Goal: Task Accomplishment & Management: Manage account settings

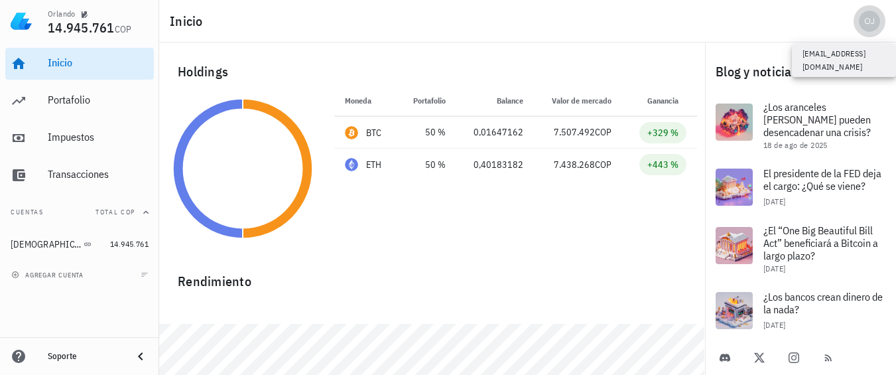
click at [866, 19] on div "avatar" at bounding box center [869, 21] width 21 height 21
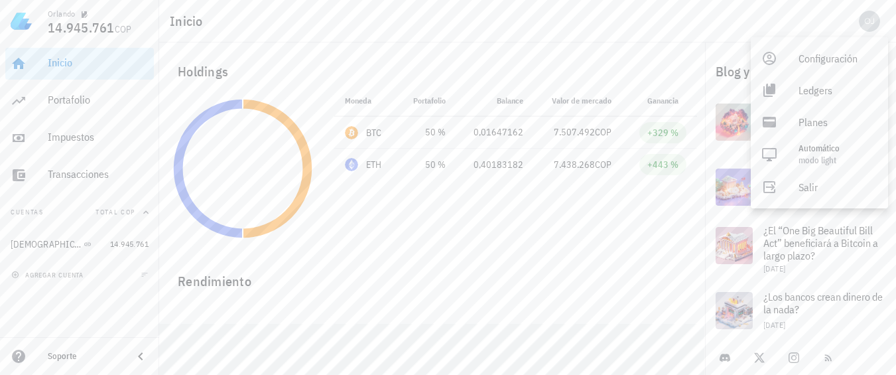
click at [626, 29] on div "Inicio" at bounding box center [527, 21] width 737 height 42
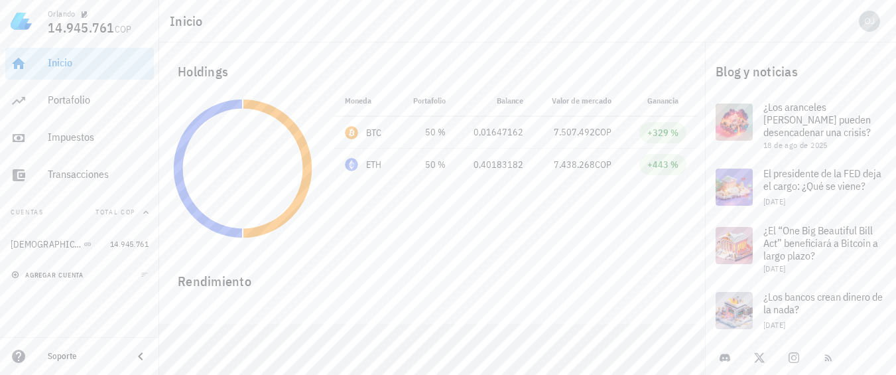
click at [42, 274] on span "agregar cuenta" at bounding box center [49, 275] width 70 height 9
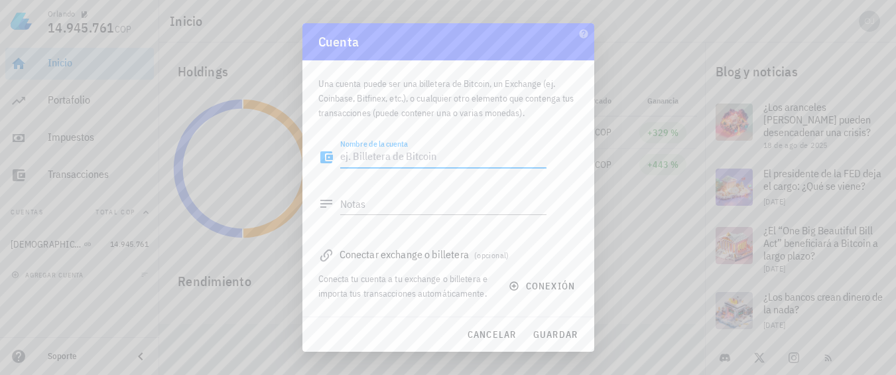
type textarea "b"
type textarea "Binance"
click at [372, 205] on textarea "Notas" at bounding box center [443, 203] width 206 height 21
click at [531, 281] on span "conexión" at bounding box center [544, 286] width 64 height 12
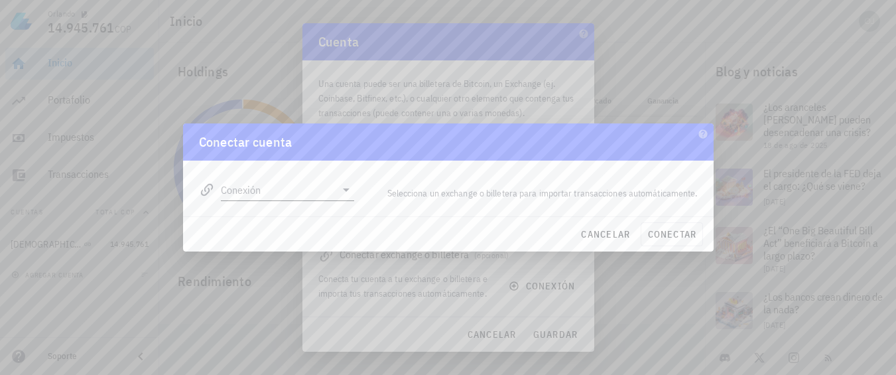
click at [348, 193] on icon at bounding box center [346, 190] width 16 height 16
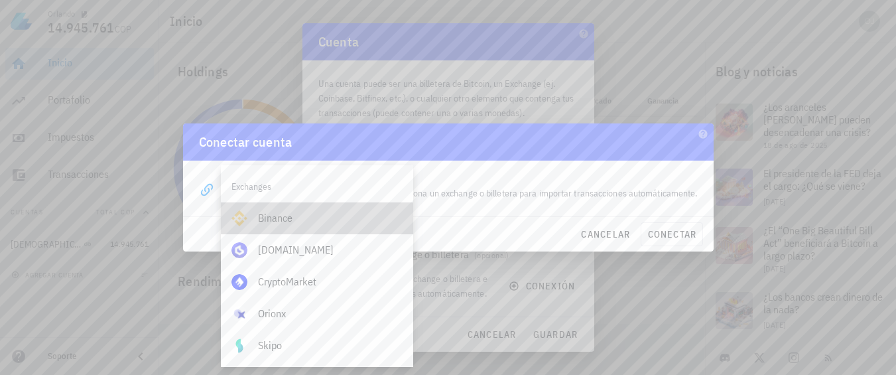
click at [283, 220] on div "Binance" at bounding box center [330, 218] width 145 height 13
type input "Binance"
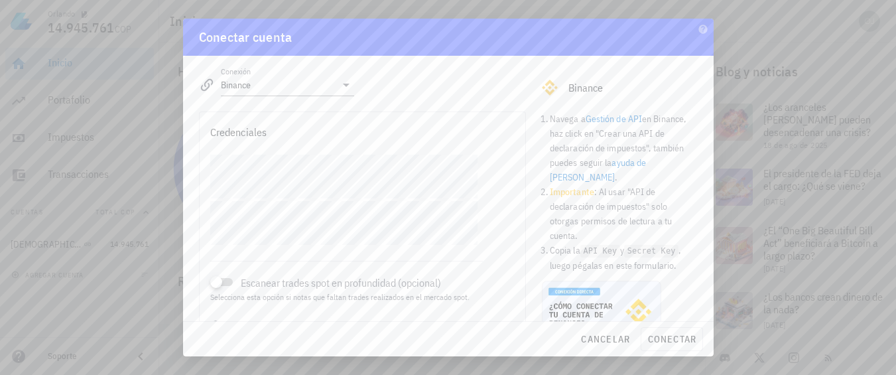
scroll to position [75, 0]
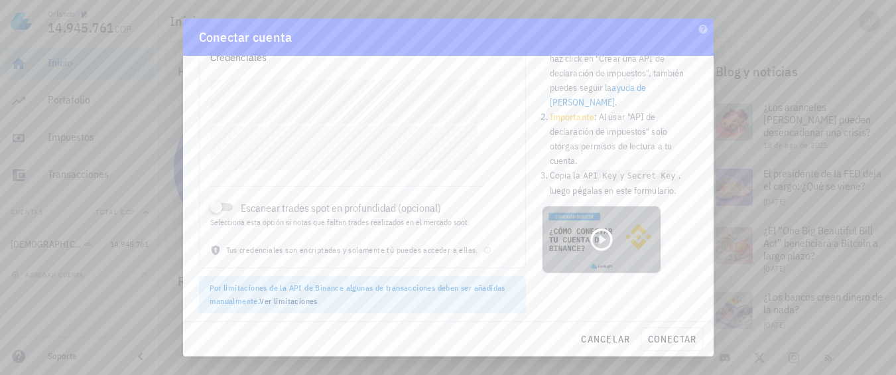
click at [596, 226] on icon at bounding box center [601, 239] width 27 height 27
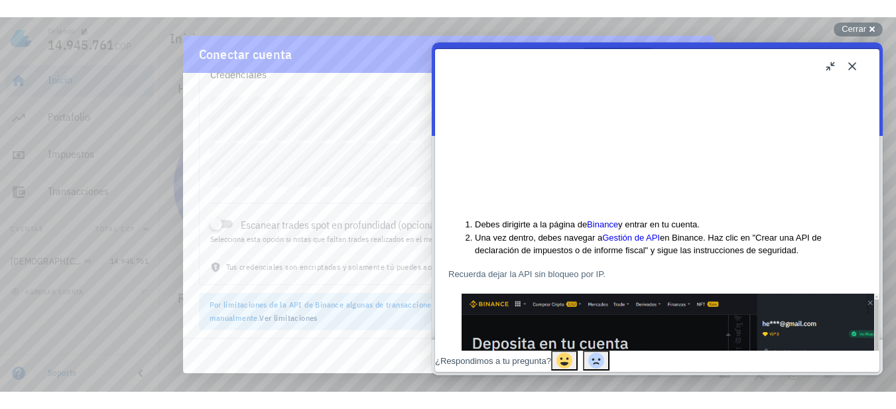
scroll to position [32, 0]
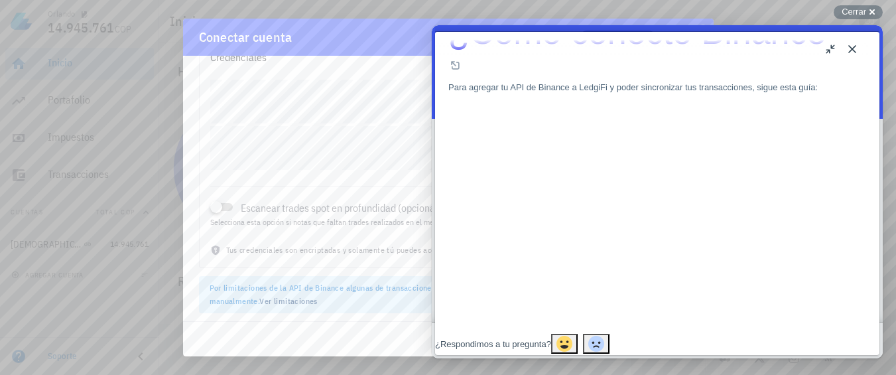
click at [484, 32] on div at bounding box center [657, 25] width 445 height 13
click at [486, 32] on div at bounding box center [657, 25] width 445 height 13
click at [485, 32] on div at bounding box center [657, 25] width 445 height 13
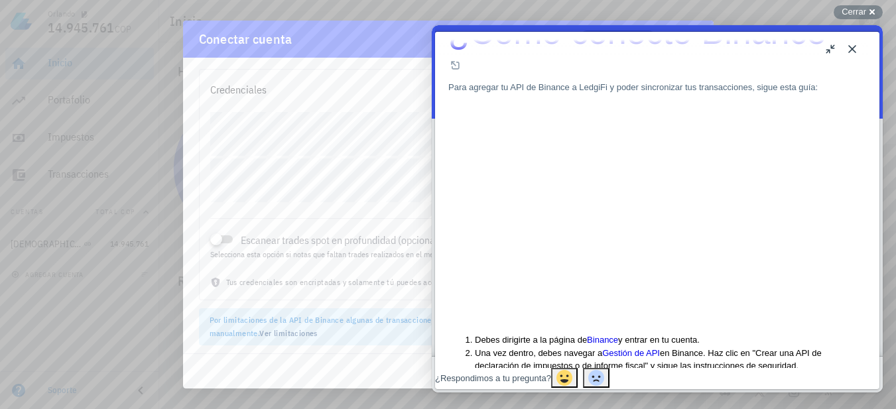
scroll to position [44, 0]
click at [761, 13] on div at bounding box center [448, 204] width 896 height 409
click at [857, 9] on span "Cerrar" at bounding box center [854, 12] width 25 height 10
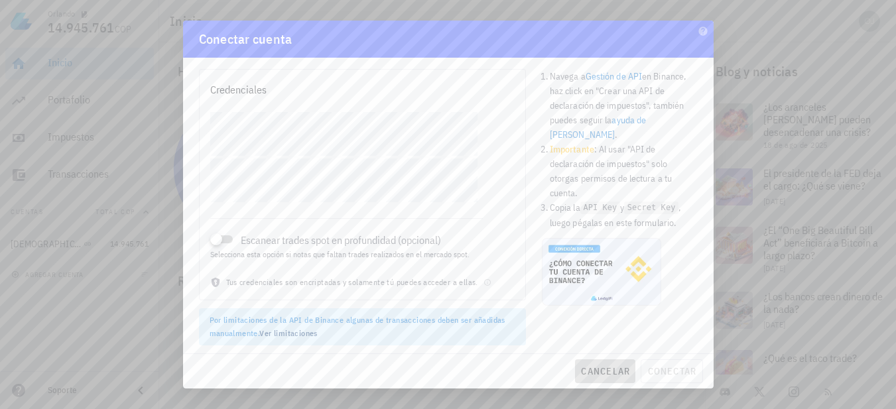
click at [594, 373] on span "cancelar" at bounding box center [606, 372] width 50 height 12
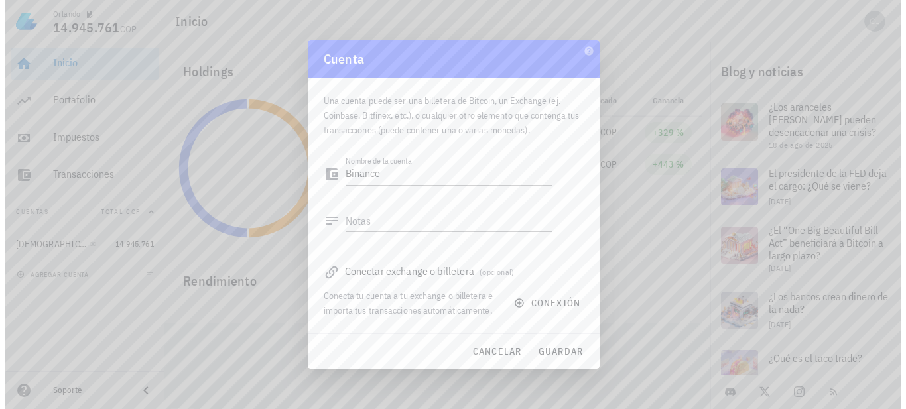
scroll to position [0, 0]
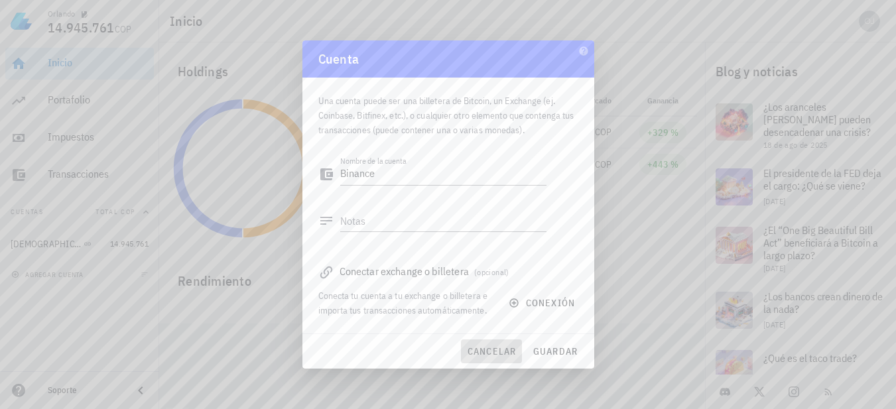
click at [503, 349] on span "cancelar" at bounding box center [491, 352] width 50 height 12
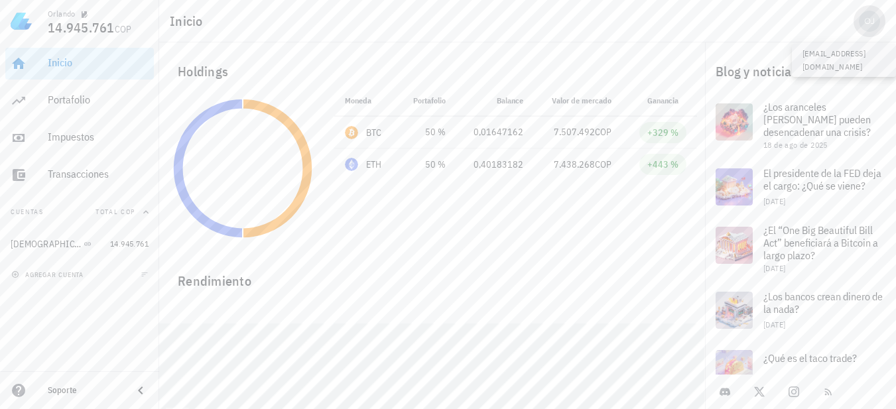
click at [871, 14] on div "avatar" at bounding box center [869, 21] width 21 height 21
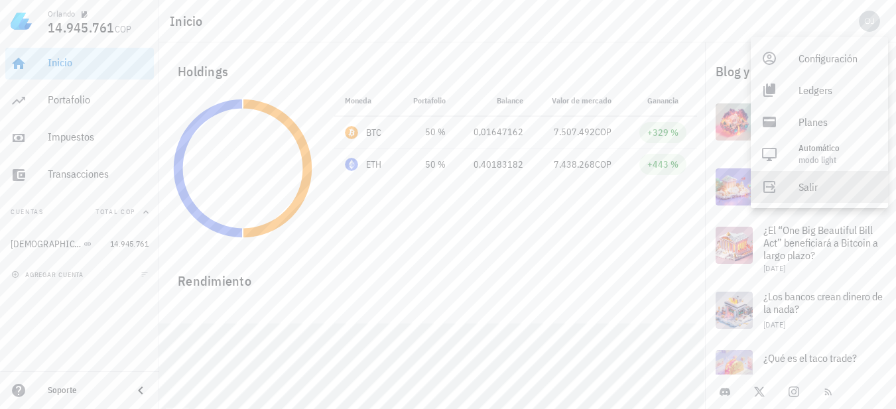
click at [793, 185] on link "Salir" at bounding box center [819, 187] width 137 height 32
